Goal: Find specific page/section: Find specific page/section

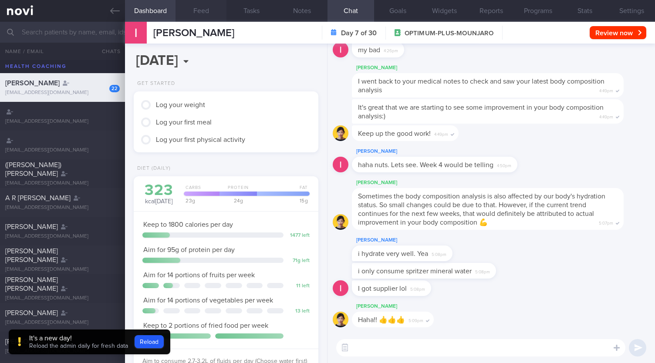
click at [191, 13] on button "Feed" at bounding box center [201, 11] width 51 height 22
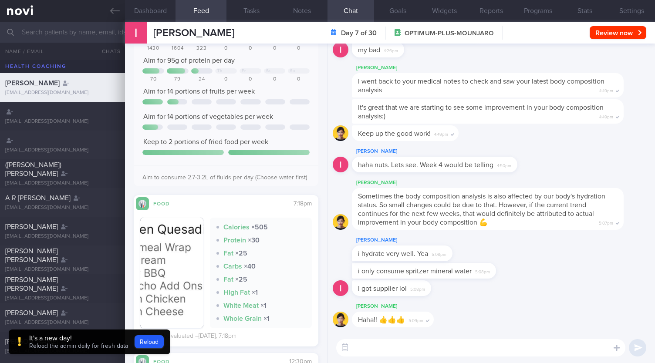
click at [83, 30] on input "text" at bounding box center [327, 32] width 655 height 21
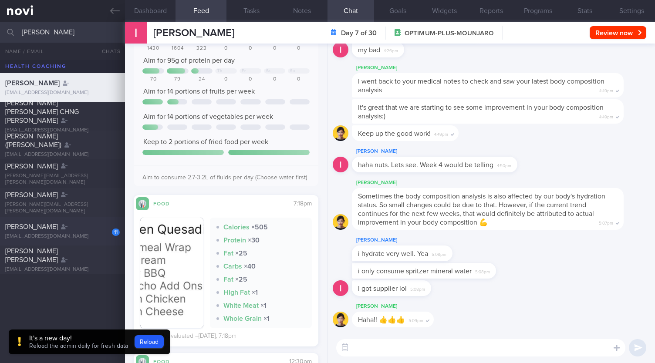
type input "sarah"
click at [60, 222] on div "11 Sarah Daud sarahsiowdaud@gmail.com" at bounding box center [327, 231] width 655 height 29
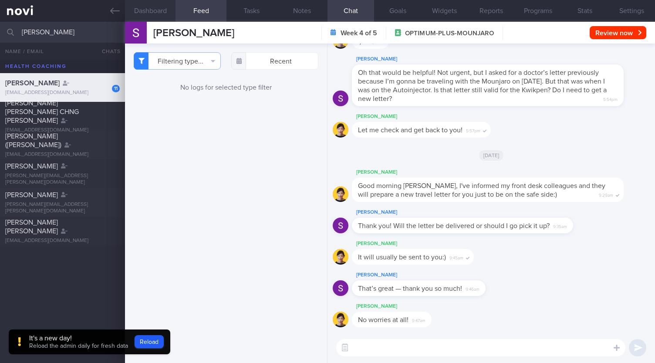
click at [158, 10] on button "Dashboard" at bounding box center [150, 11] width 51 height 22
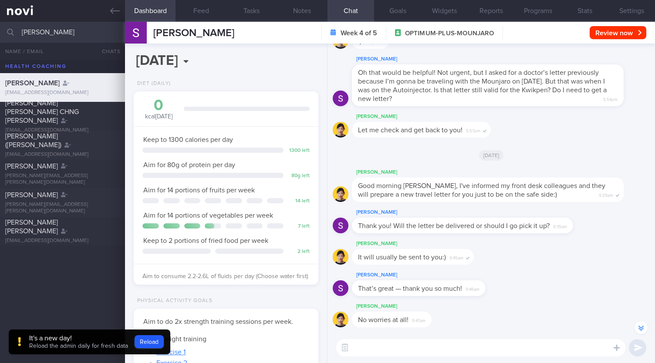
scroll to position [-43, 0]
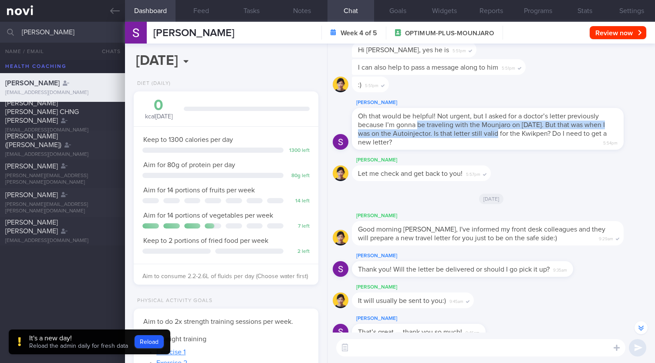
drag, startPoint x: 445, startPoint y: 125, endPoint x: 499, endPoint y: 129, distance: 54.2
click at [499, 129] on div "Oh that would be helpful! Not urgent, but I asked for a doctor’s letter previou…" at bounding box center [488, 129] width 272 height 42
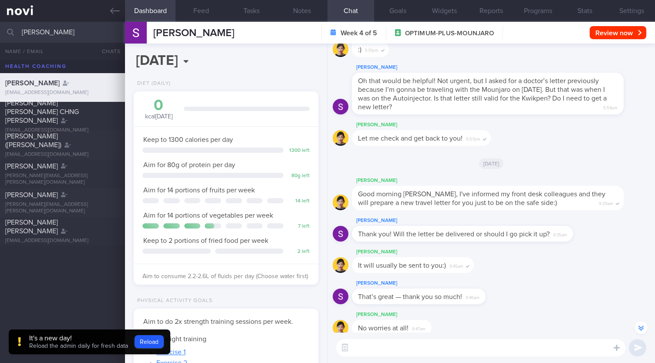
scroll to position [0, 0]
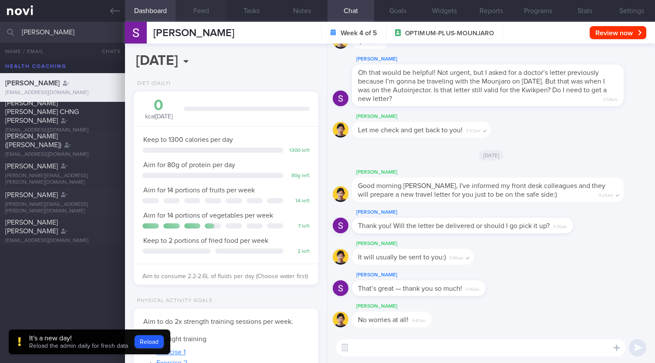
click at [205, 14] on button "Feed" at bounding box center [201, 11] width 51 height 22
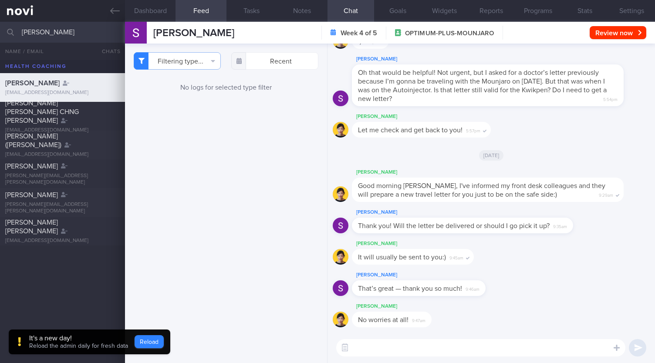
click at [147, 345] on button "Reload" at bounding box center [149, 342] width 29 height 13
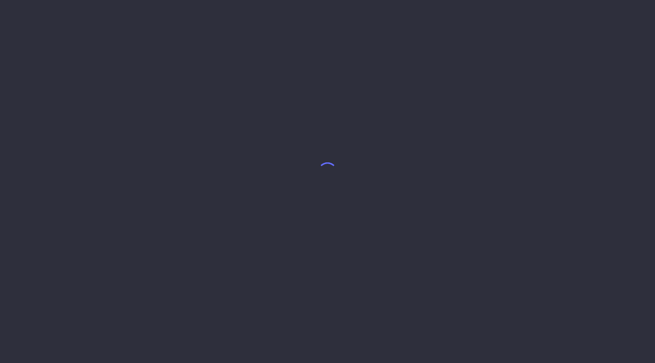
select select "7"
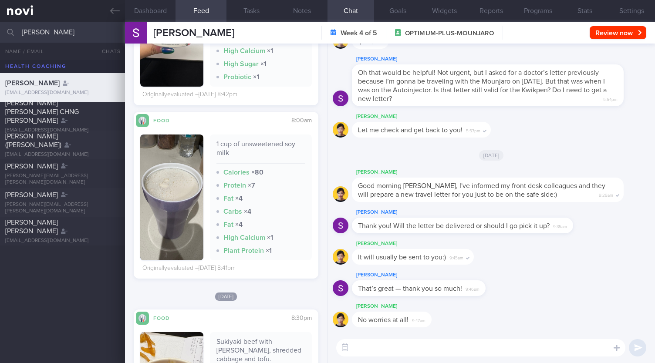
scroll to position [1700, 0]
